Goal: Task Accomplishment & Management: Manage account settings

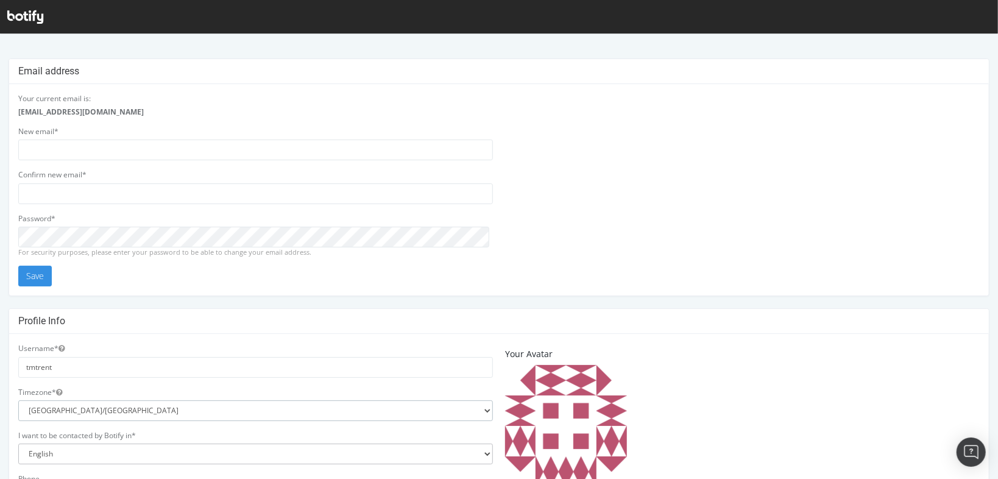
click at [115, 406] on select "Africa/Abidjan Africa/Accra Africa/Addis_Ababa Africa/Algiers Africa/Asmara Afr…" at bounding box center [255, 410] width 475 height 21
select select "America/[GEOGRAPHIC_DATA]"
click at [18, 400] on select "Africa/Abidjan Africa/Accra Africa/Addis_Ababa Africa/Algiers Africa/Asmara Afr…" at bounding box center [255, 410] width 475 height 21
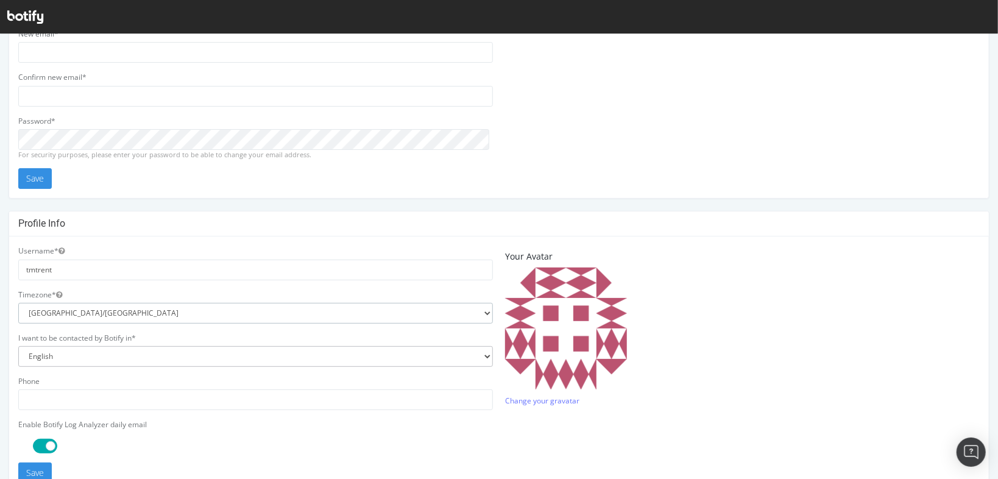
scroll to position [195, 0]
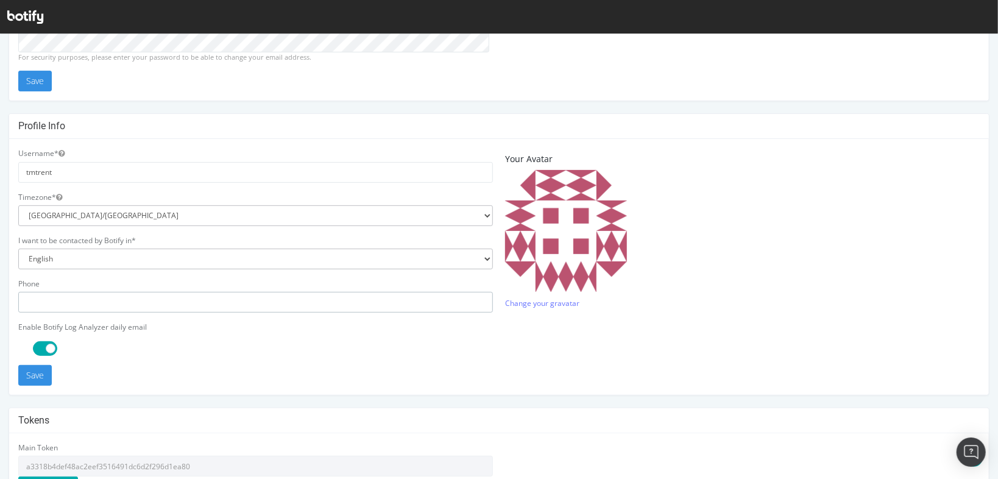
click at [60, 308] on input "text" at bounding box center [255, 301] width 475 height 21
click at [32, 375] on button "Save" at bounding box center [35, 374] width 34 height 21
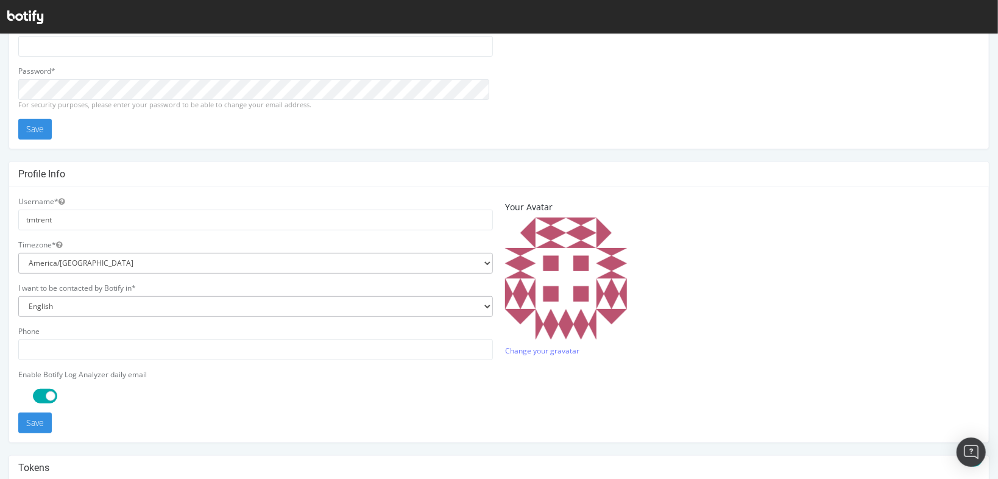
scroll to position [244, 0]
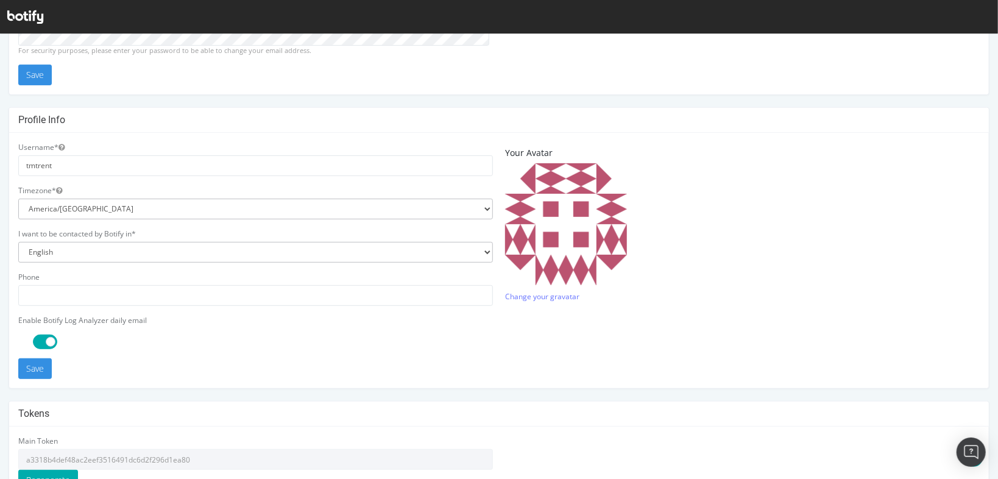
click at [49, 338] on span at bounding box center [45, 341] width 24 height 15
click at [33, 367] on button "Save" at bounding box center [35, 368] width 34 height 21
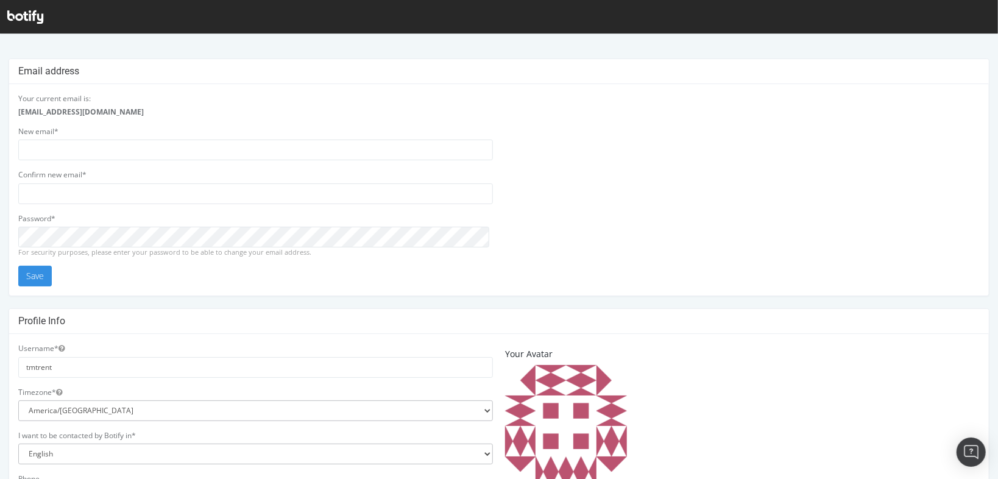
scroll to position [195, 0]
click at [22, 12] on icon at bounding box center [25, 16] width 36 height 13
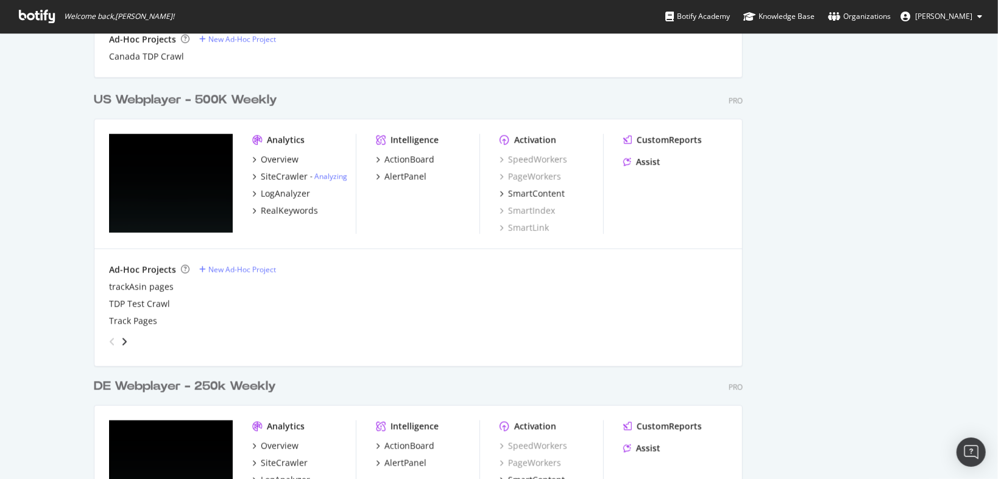
scroll to position [683, 0]
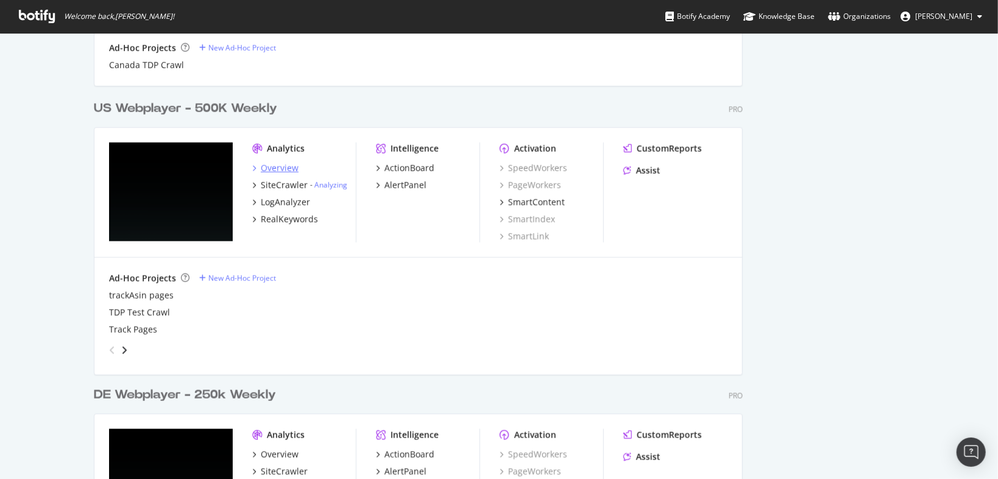
click at [290, 164] on div "Overview" at bounding box center [280, 168] width 38 height 12
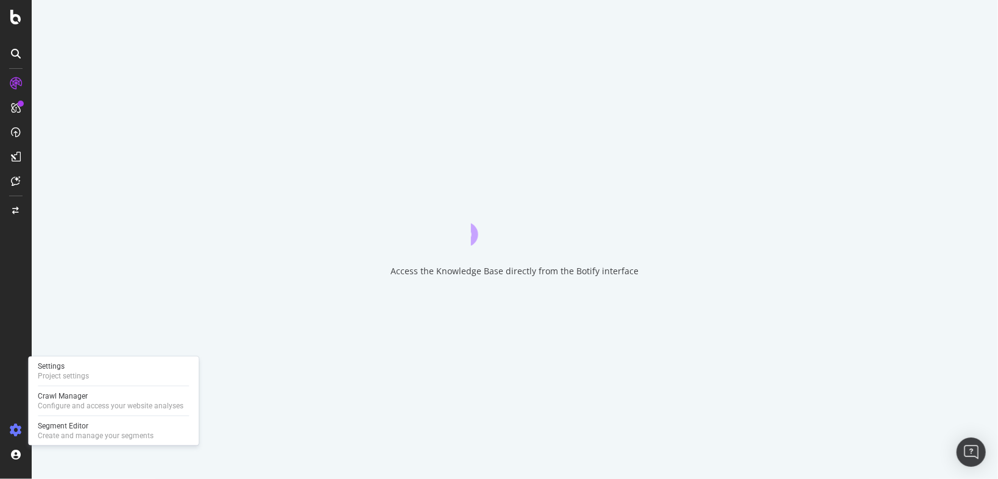
click at [15, 431] on icon at bounding box center [16, 430] width 12 height 12
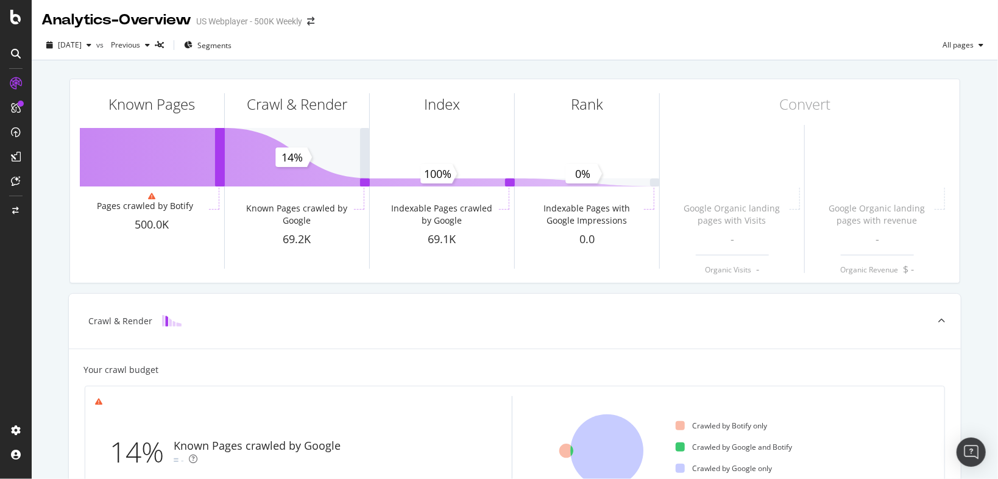
click at [17, 23] on icon at bounding box center [15, 17] width 11 height 15
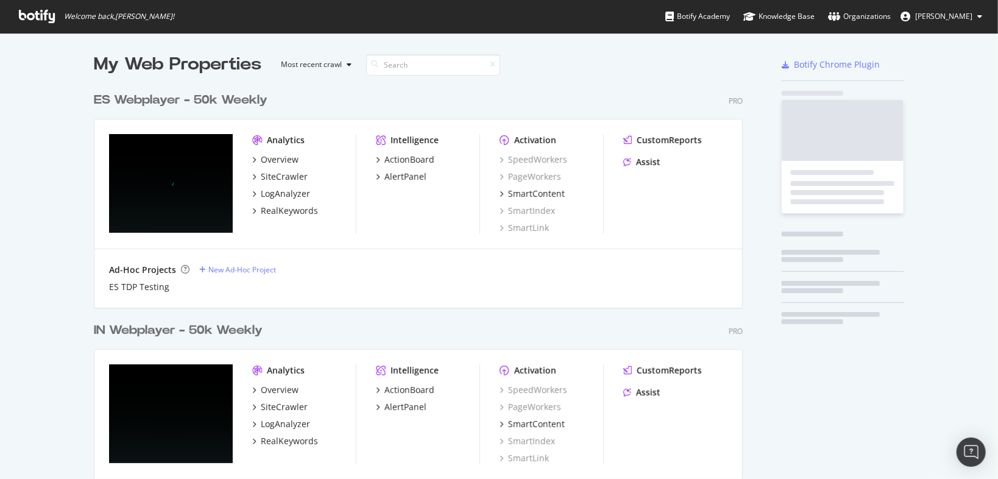
scroll to position [472, 984]
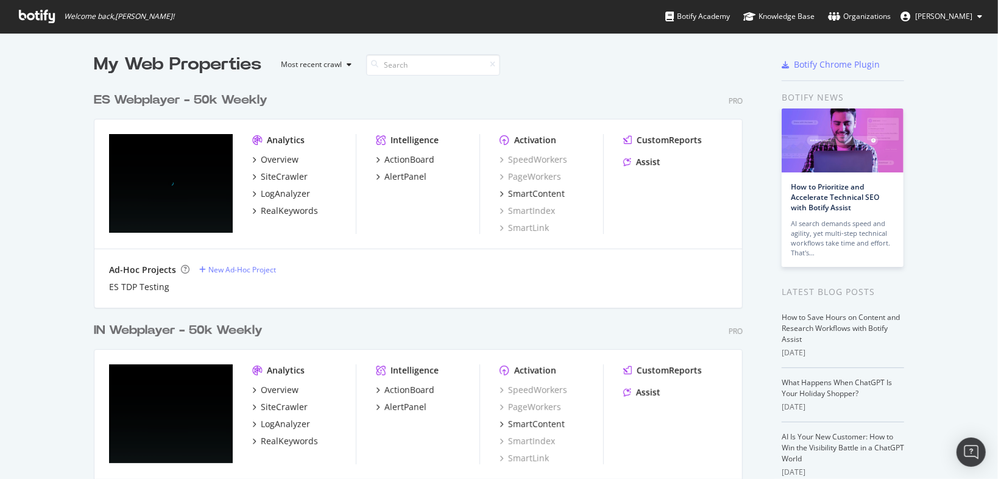
click at [946, 15] on span "[PERSON_NAME]" at bounding box center [943, 16] width 57 height 10
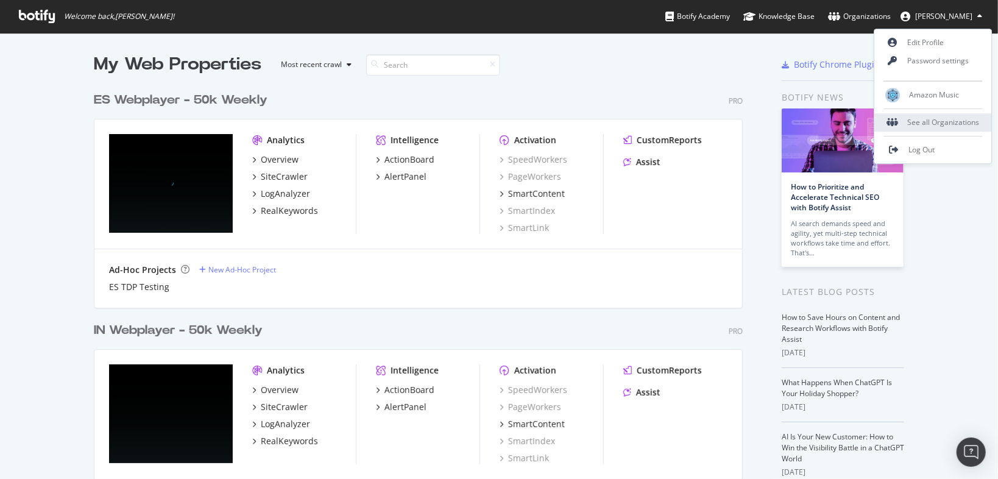
click at [936, 119] on div "See all Organizations" at bounding box center [933, 122] width 117 height 18
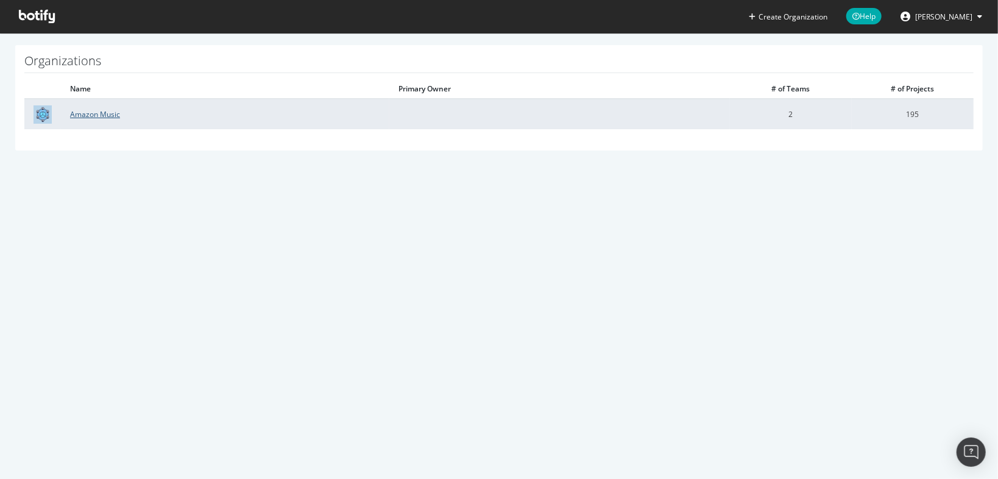
click at [102, 111] on link "Amazon Music" at bounding box center [95, 114] width 50 height 10
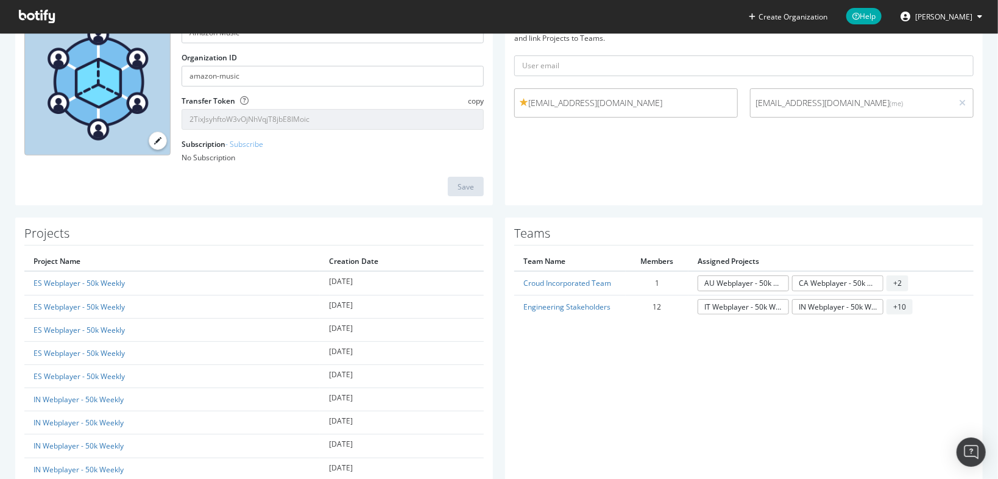
scroll to position [49, 0]
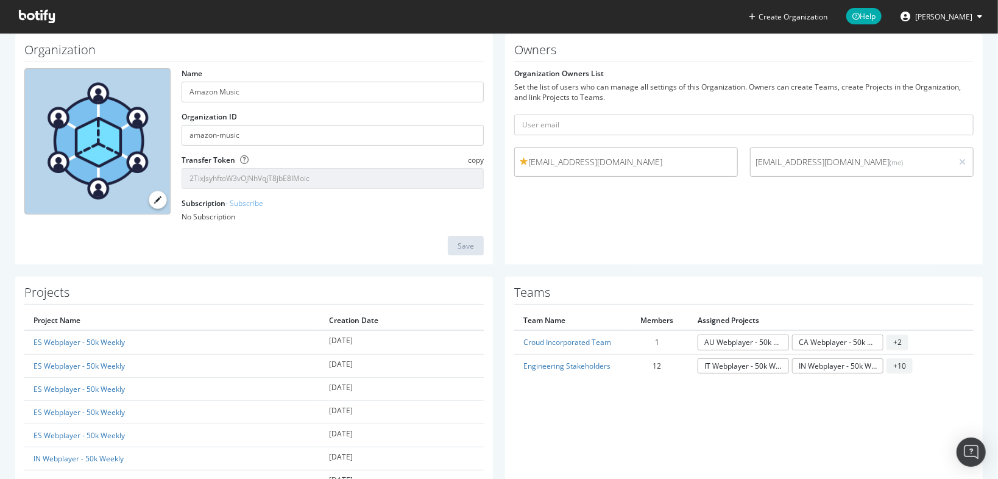
click at [679, 158] on span "[EMAIL_ADDRESS][DOMAIN_NAME]" at bounding box center [626, 162] width 213 height 12
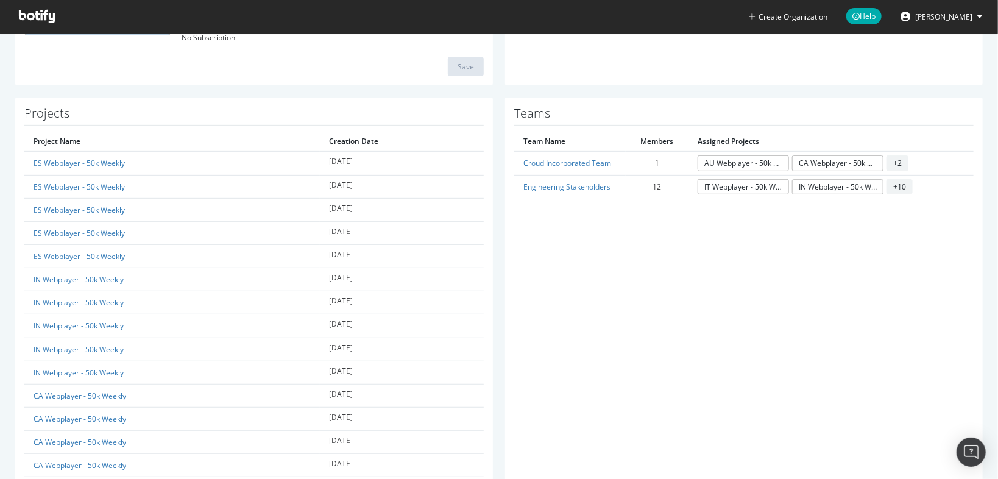
scroll to position [244, 0]
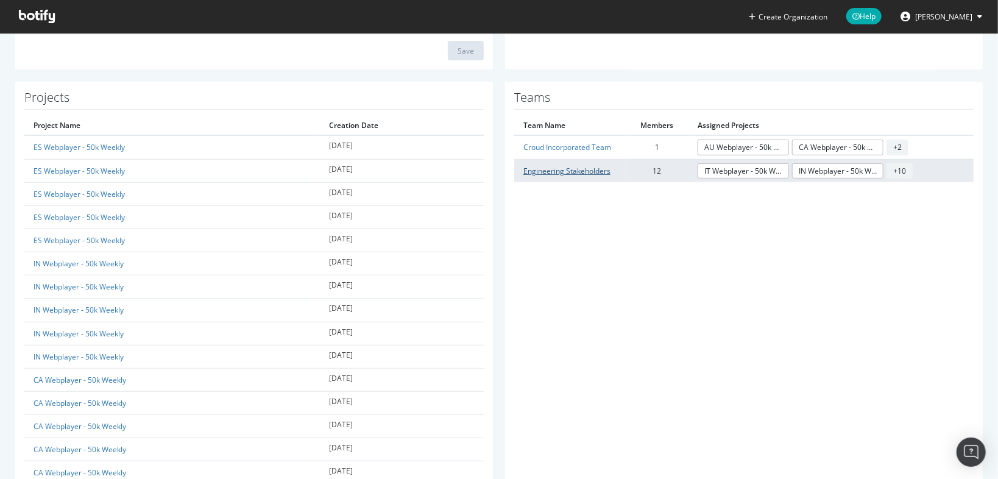
click at [581, 168] on link "Engineering Stakeholders" at bounding box center [566, 171] width 87 height 10
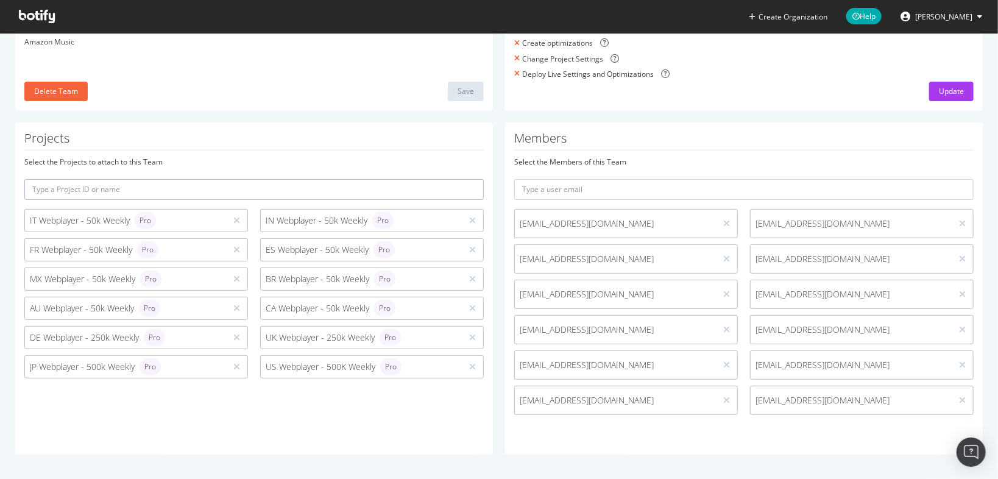
scroll to position [165, 0]
click at [602, 191] on input "text" at bounding box center [743, 190] width 459 height 21
paste input "[URL][DOMAIN_NAME]"
type input "[URL][DOMAIN_NAME]"
click at [670, 193] on input "text" at bounding box center [743, 190] width 459 height 21
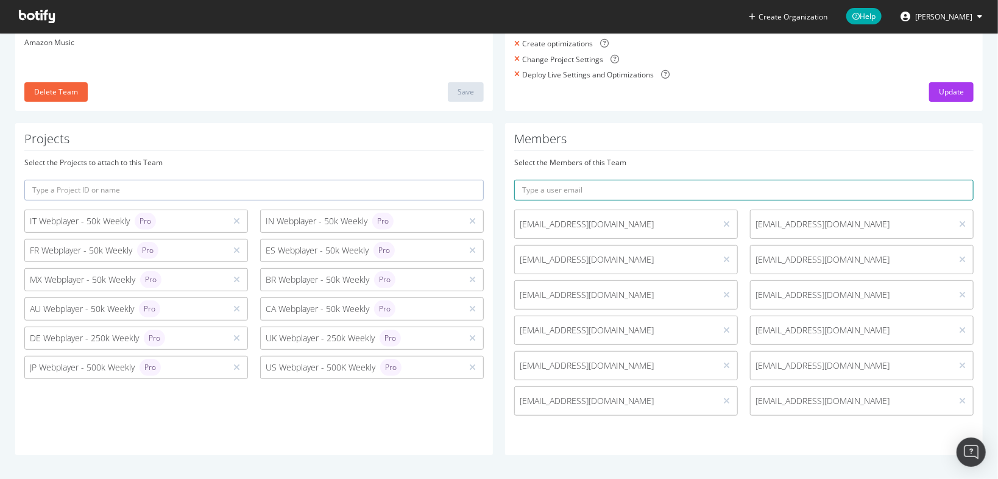
paste input "[EMAIL_ADDRESS][DOMAIN_NAME]"
type input "[EMAIL_ADDRESS][DOMAIN_NAME]"
click at [953, 180] on button "submit" at bounding box center [963, 190] width 21 height 21
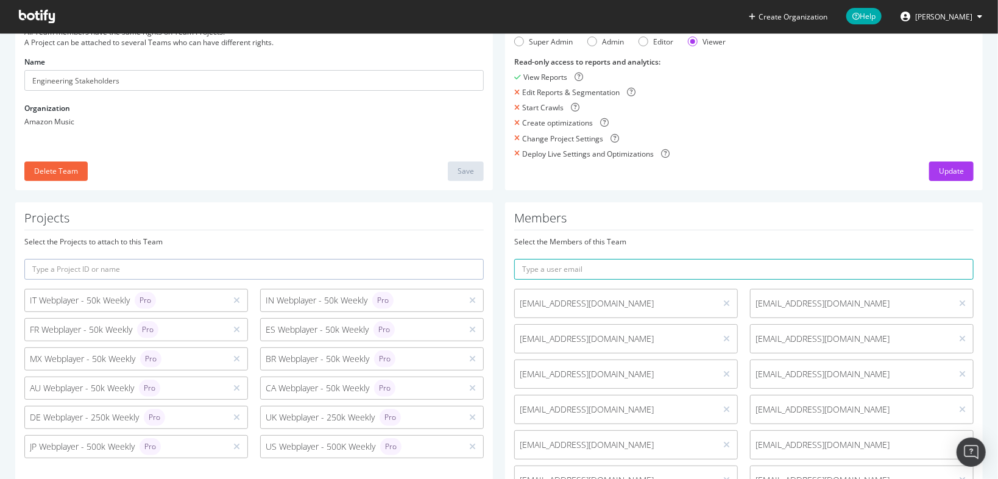
scroll to position [0, 0]
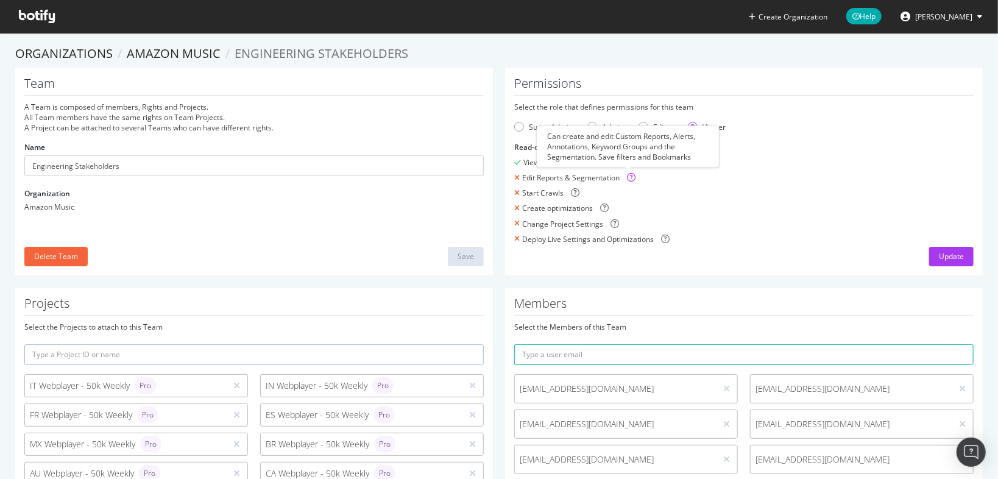
drag, startPoint x: 630, startPoint y: 176, endPoint x: 636, endPoint y: 154, distance: 22.9
click at [804, 157] on div "View Reports" at bounding box center [743, 162] width 459 height 10
click at [890, 137] on form "Select the role that defines permissions for this team Super Admin Admin Editor…" at bounding box center [743, 173] width 459 height 143
click at [939, 253] on div "Update" at bounding box center [951, 256] width 25 height 10
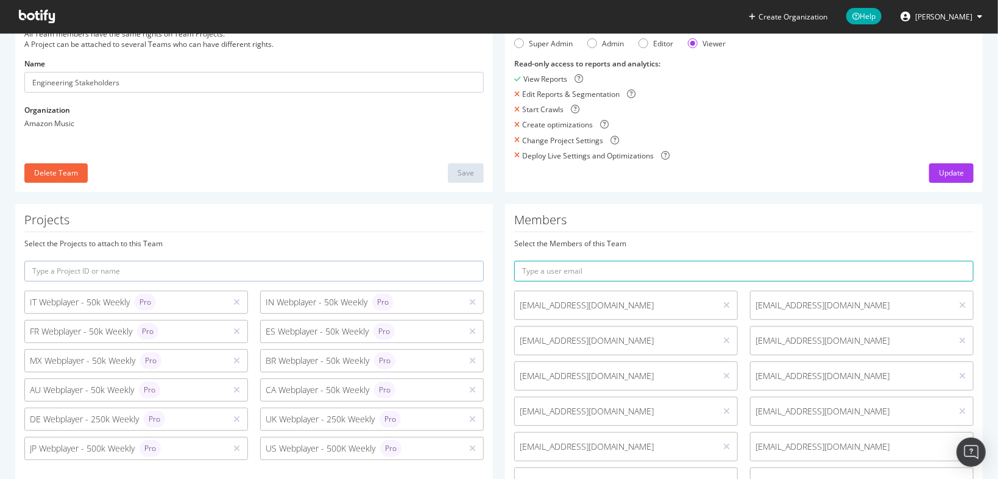
scroll to position [200, 0]
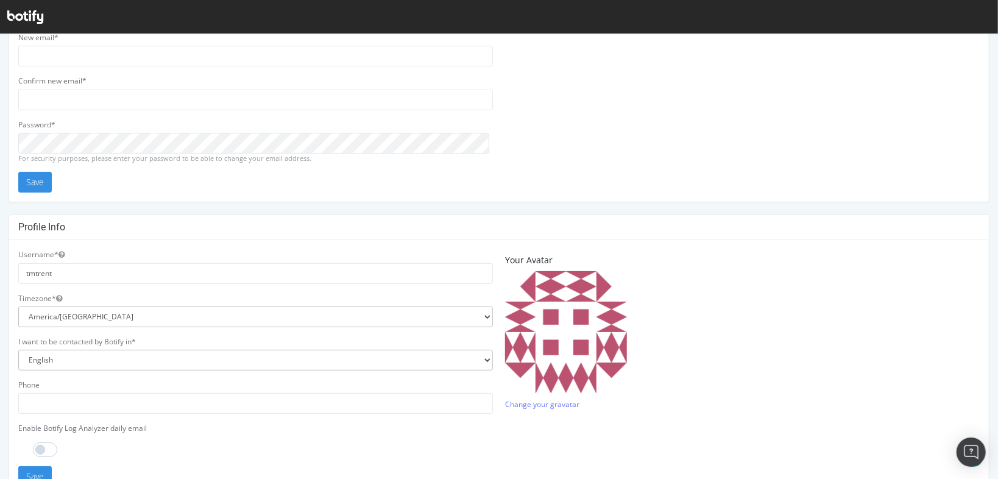
scroll to position [244, 0]
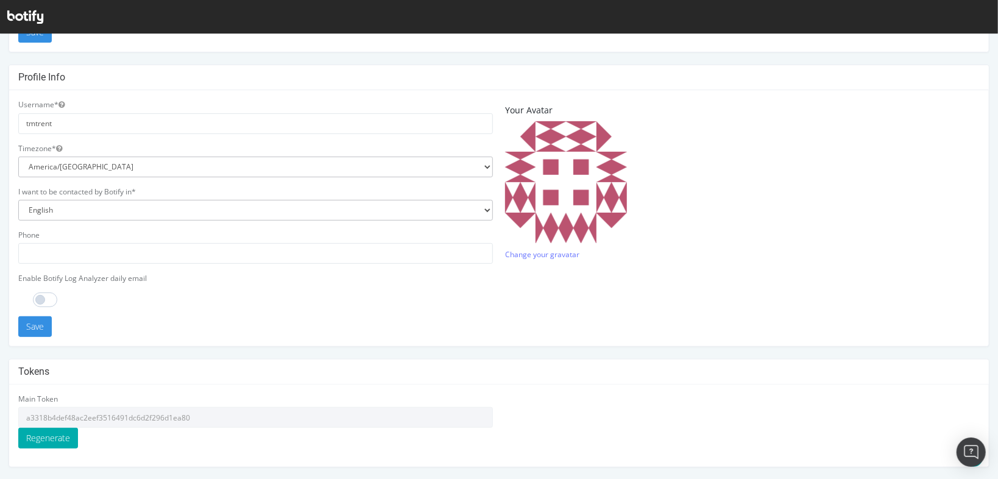
drag, startPoint x: 497, startPoint y: 342, endPoint x: 512, endPoint y: 333, distance: 18.1
